Goal: Navigation & Orientation: Find specific page/section

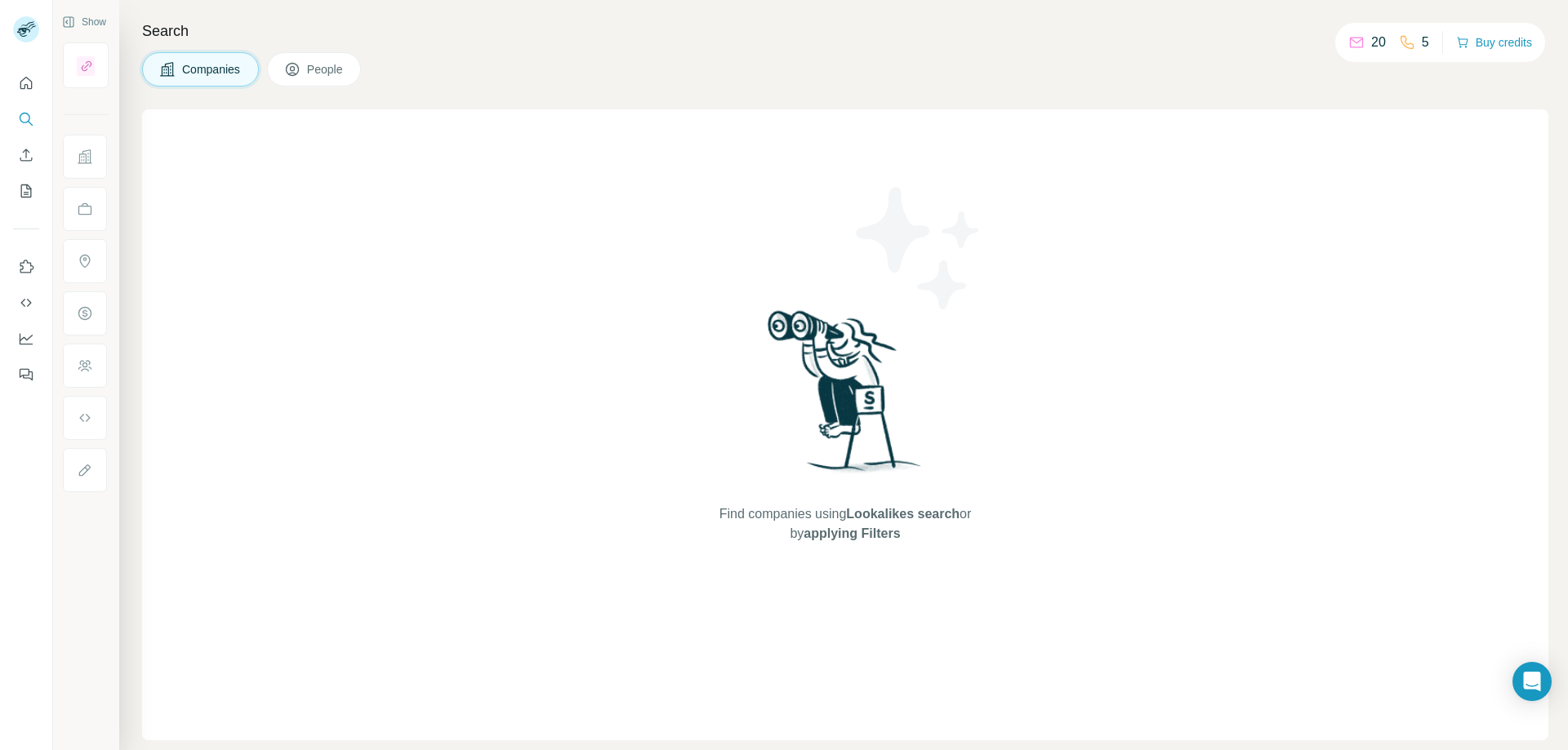
click at [314, 69] on span "People" at bounding box center [325, 69] width 37 height 16
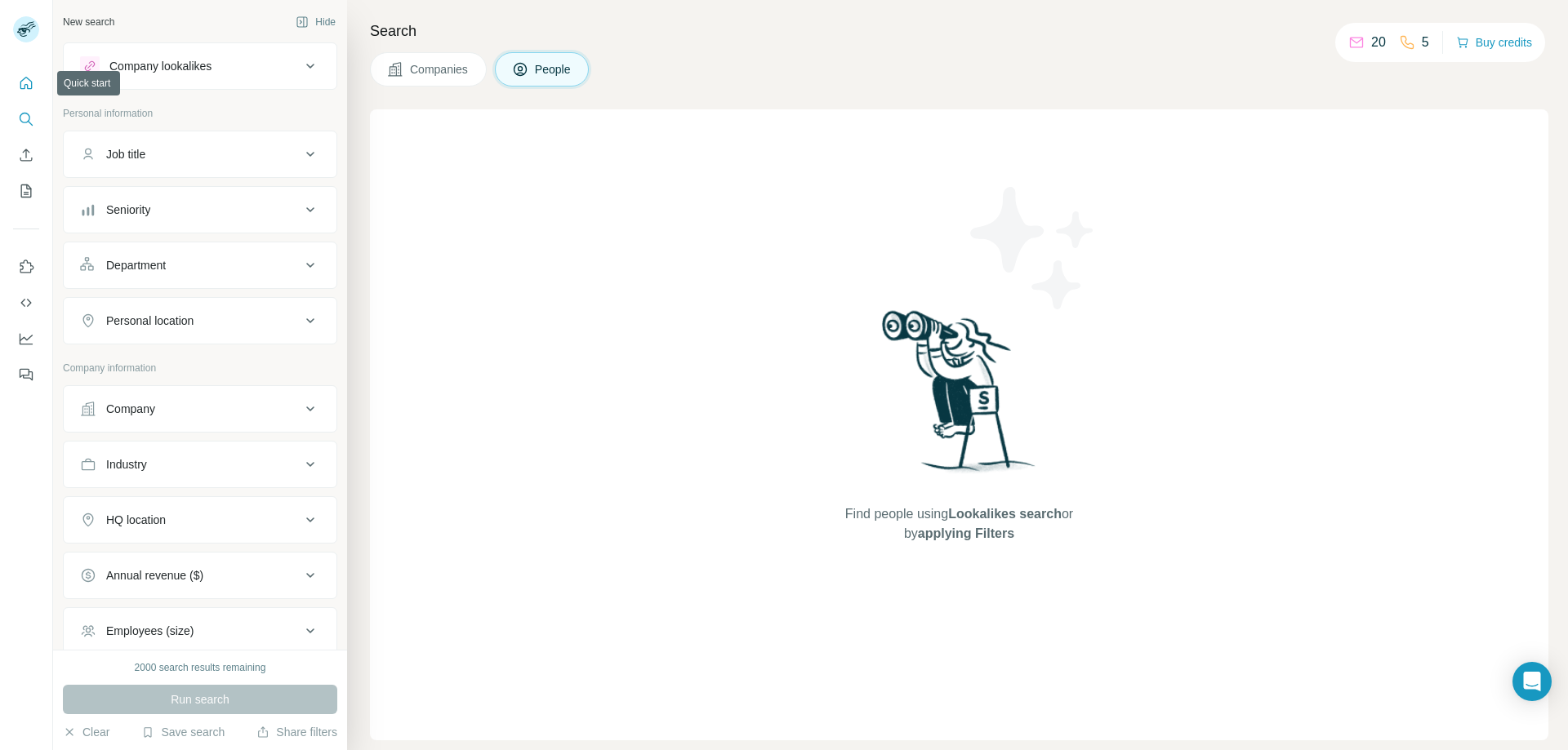
click at [30, 80] on icon "Quick start" at bounding box center [26, 82] width 12 height 12
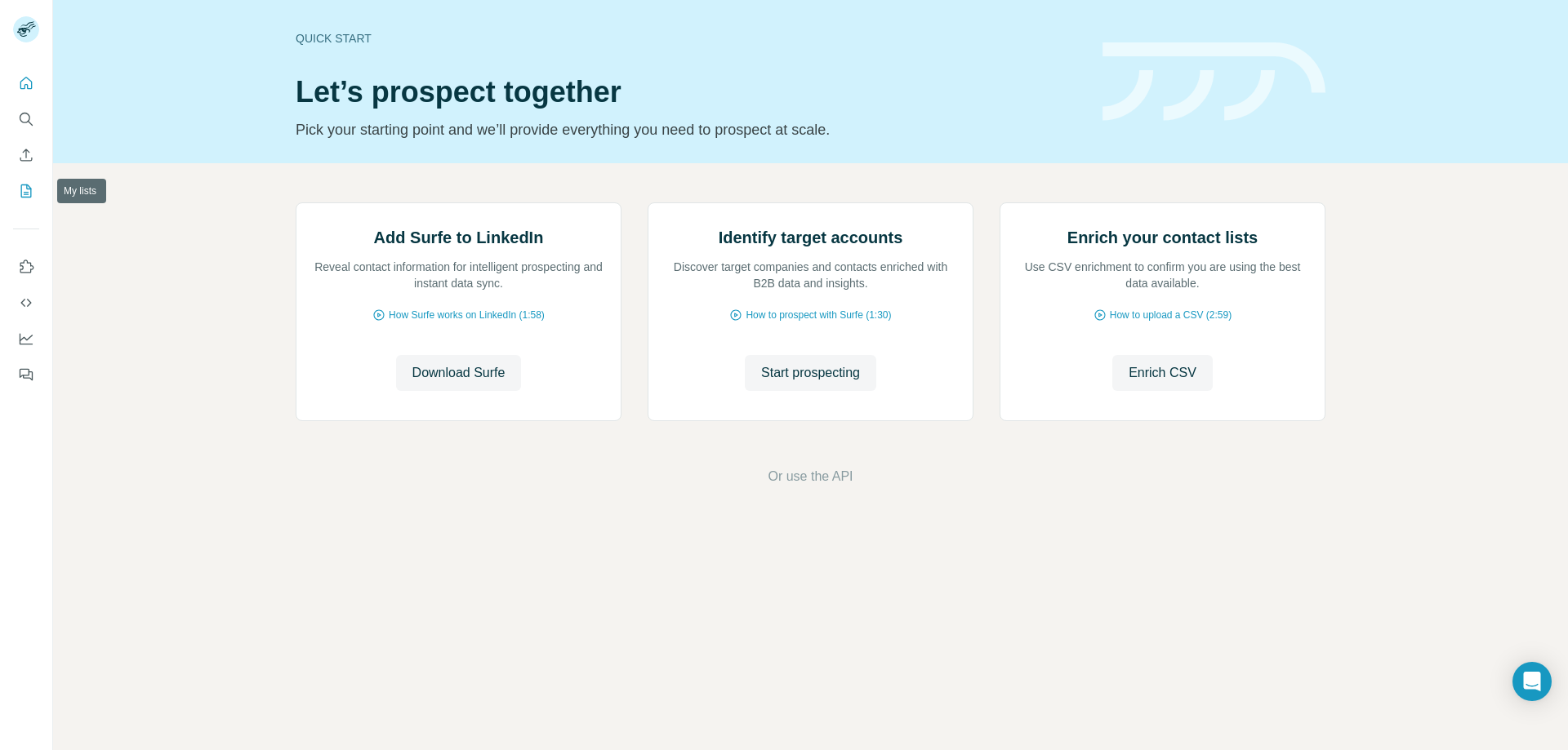
click at [20, 192] on icon "My lists" at bounding box center [26, 191] width 16 height 16
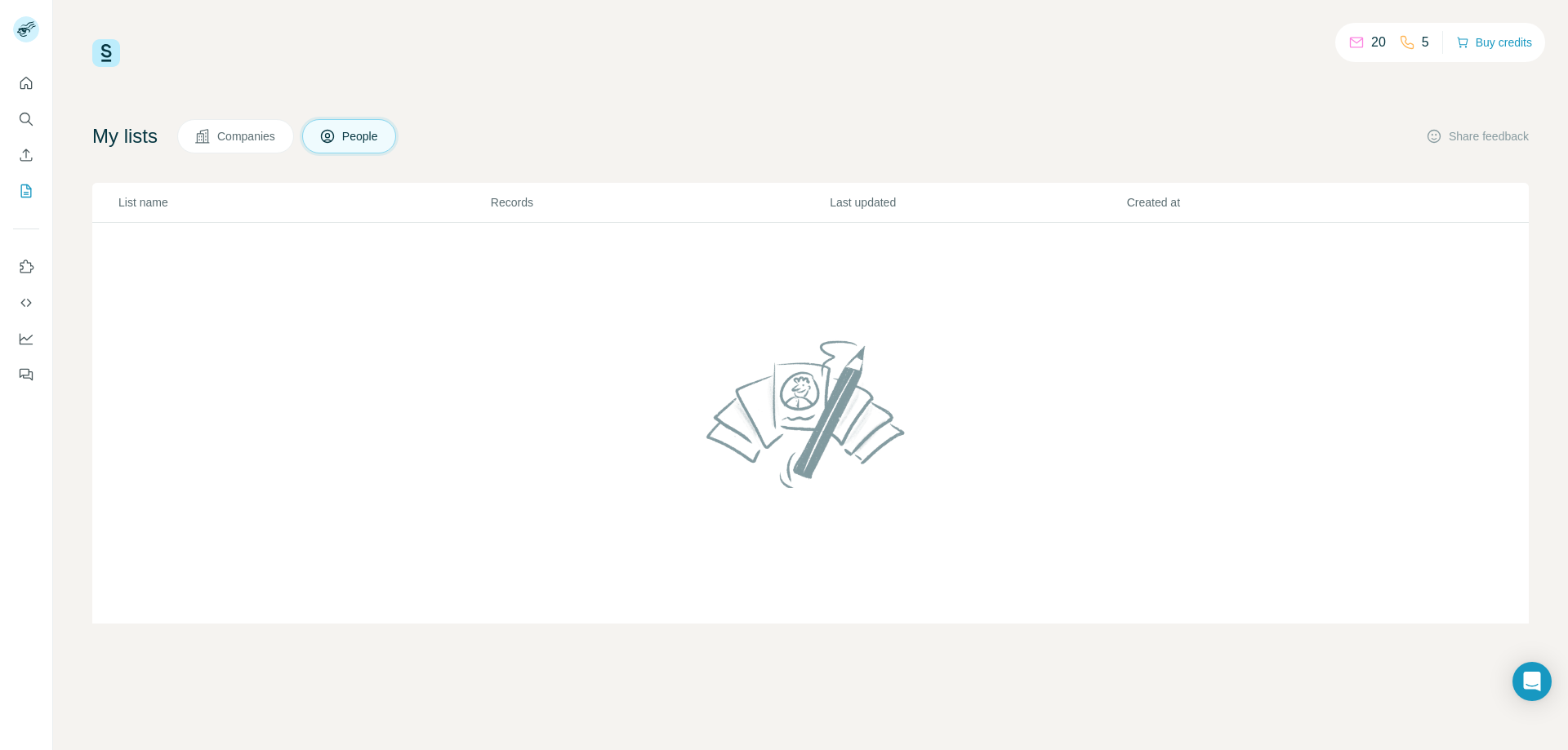
click at [160, 205] on p "List name" at bounding box center [304, 203] width 371 height 16
click at [159, 202] on p "List name" at bounding box center [304, 203] width 371 height 16
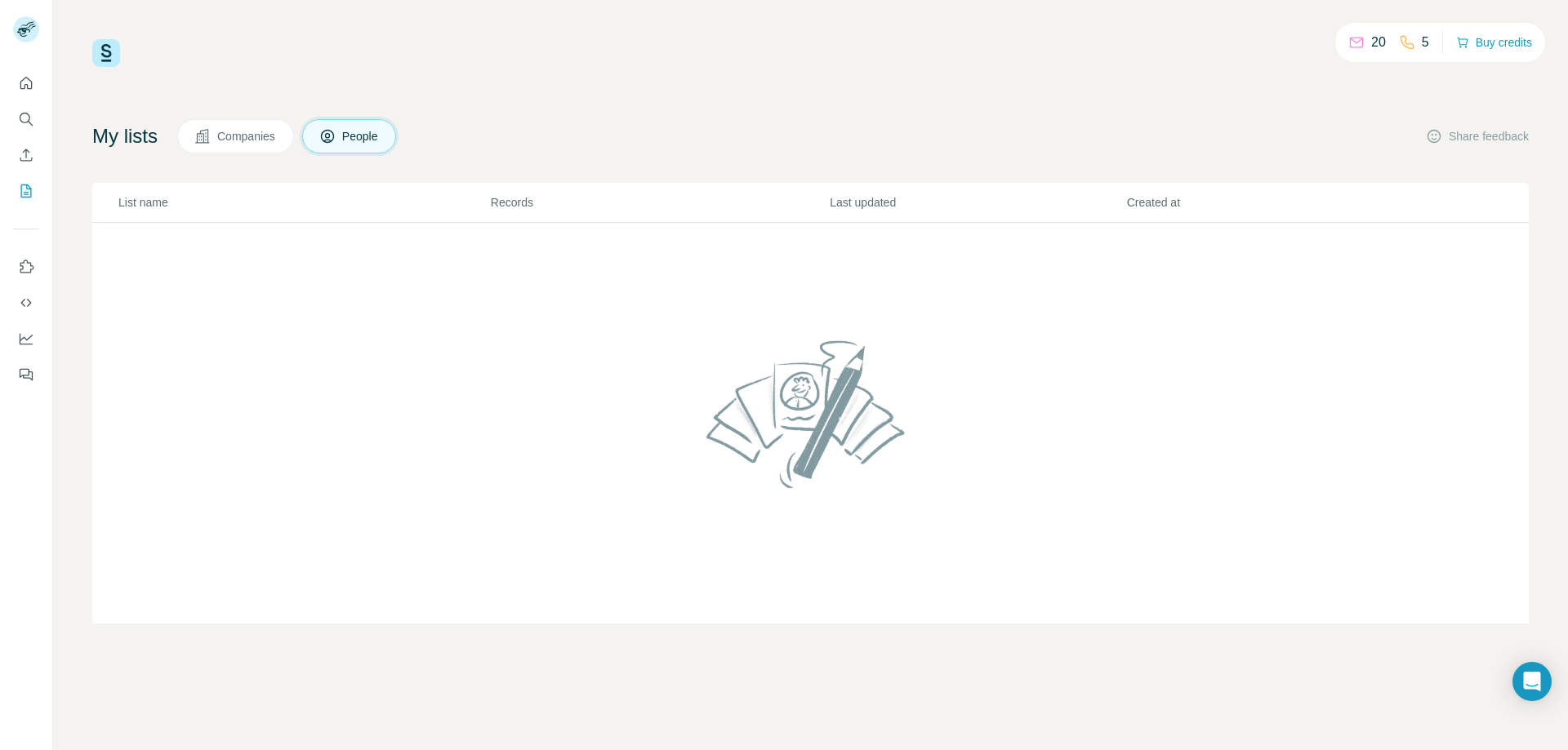
click at [291, 301] on td at bounding box center [810, 423] width 1437 height 401
